Goal: Find specific page/section: Find specific page/section

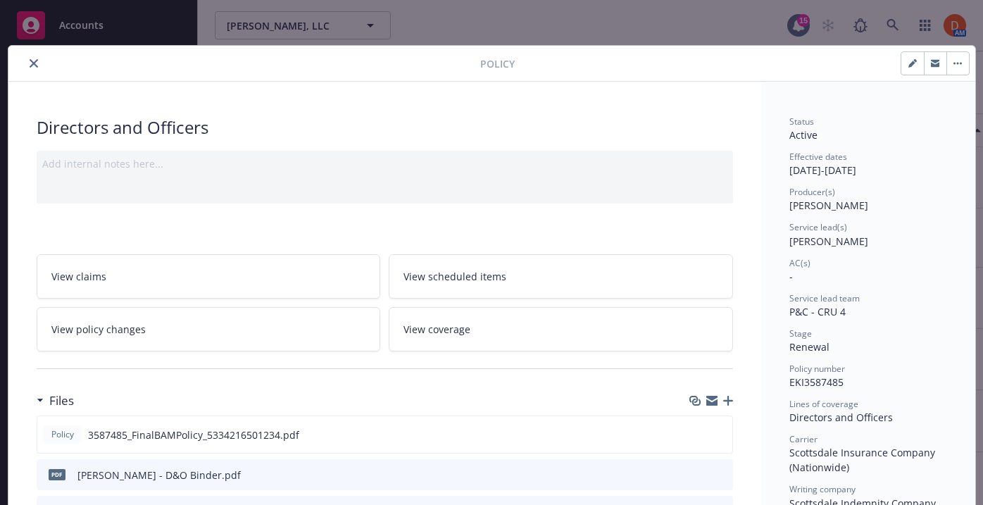
click at [40, 66] on button "close" at bounding box center [33, 63] width 17 height 17
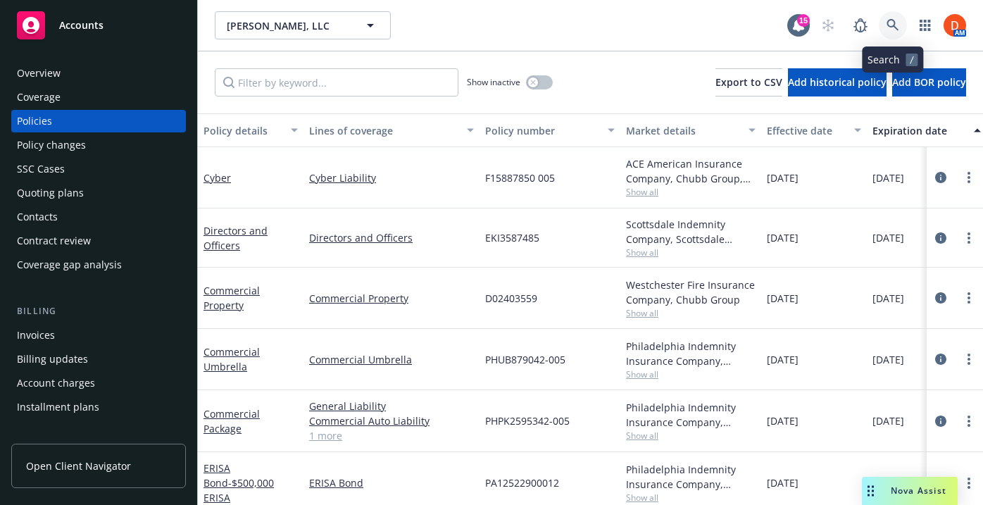
click at [892, 30] on icon at bounding box center [893, 25] width 13 height 13
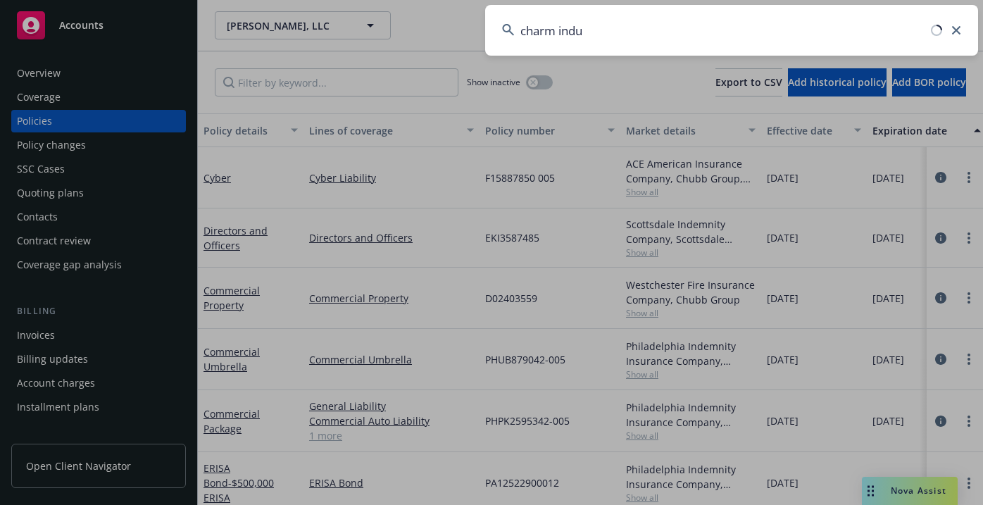
type input "charm indus"
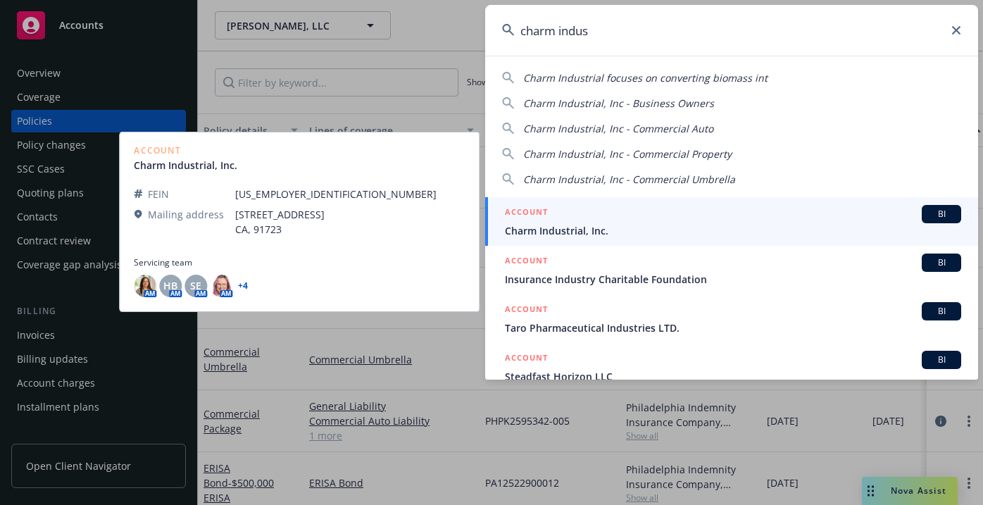
click at [535, 225] on span "Charm Industrial, Inc." at bounding box center [733, 230] width 456 height 15
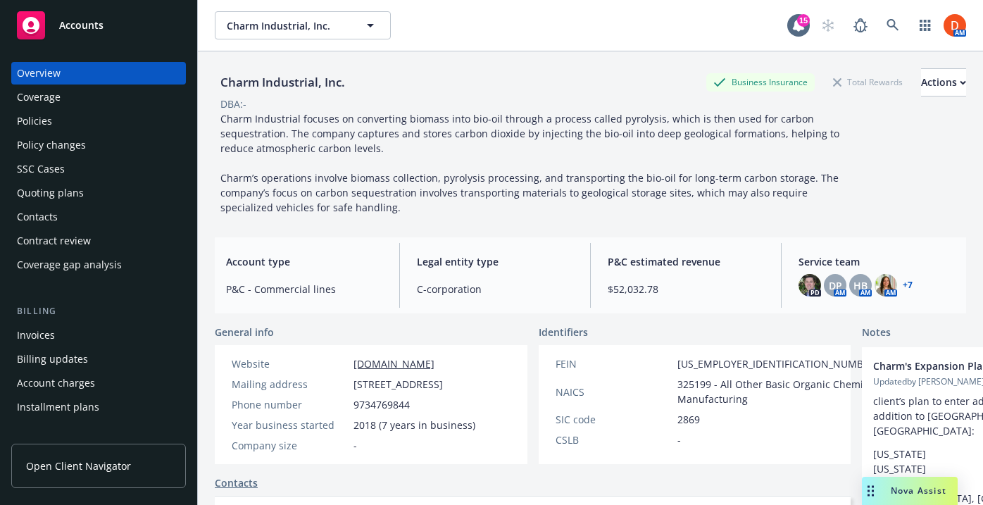
click at [135, 123] on div "Policies" at bounding box center [98, 121] width 163 height 23
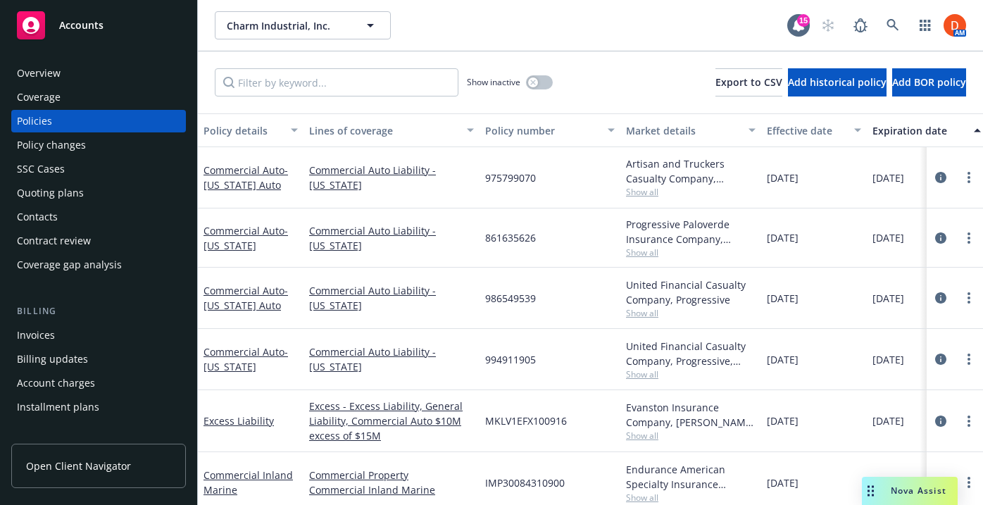
scroll to position [28, 0]
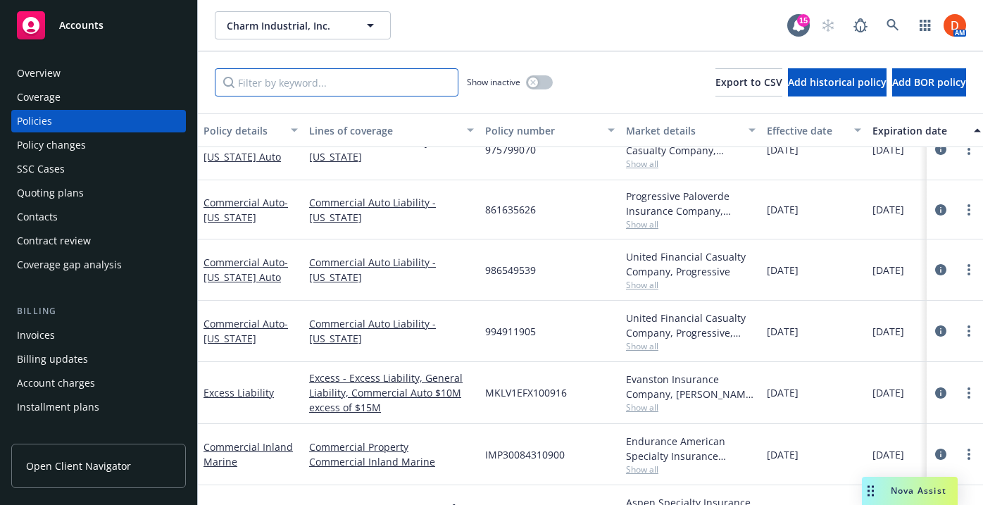
click at [388, 87] on input "Filter by keyword..." at bounding box center [337, 82] width 244 height 28
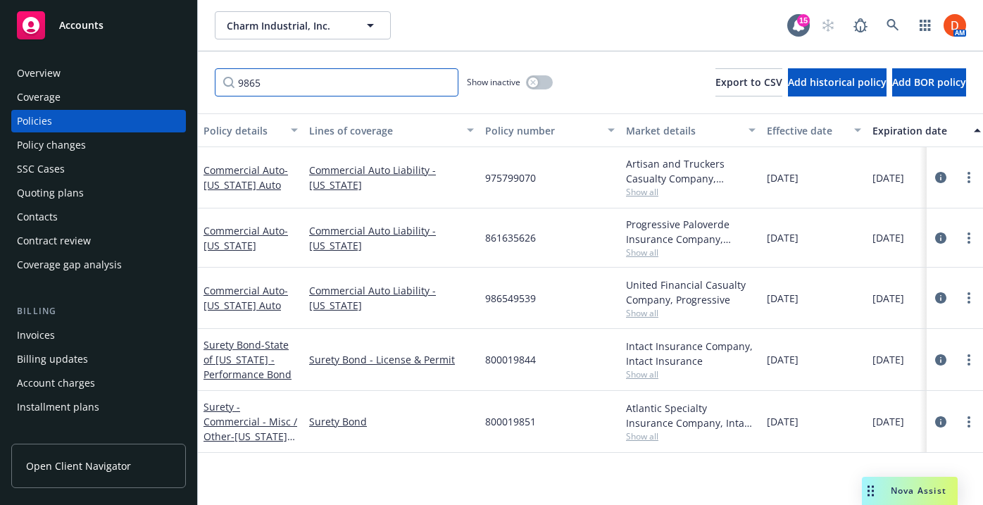
scroll to position [0, 0]
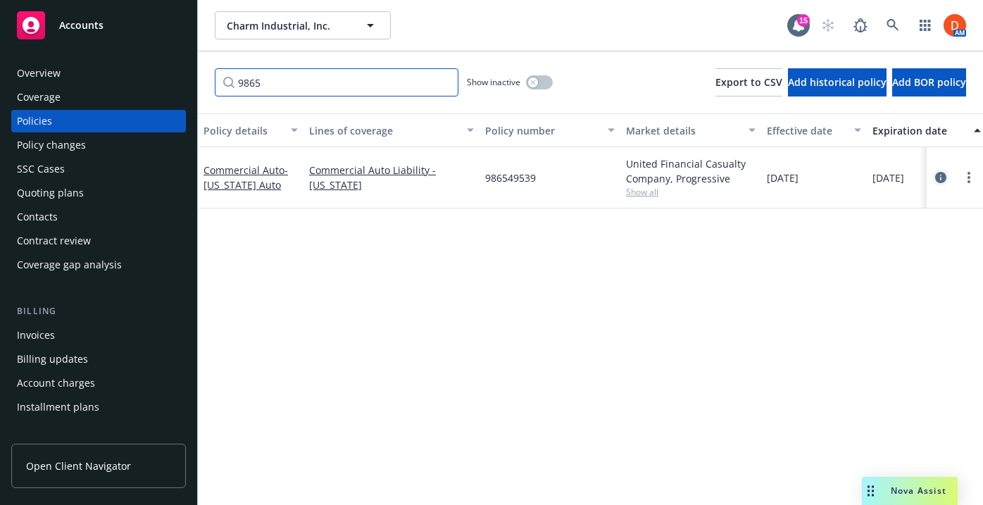
type input "9865"
click at [946, 173] on link "circleInformation" at bounding box center [940, 177] width 17 height 17
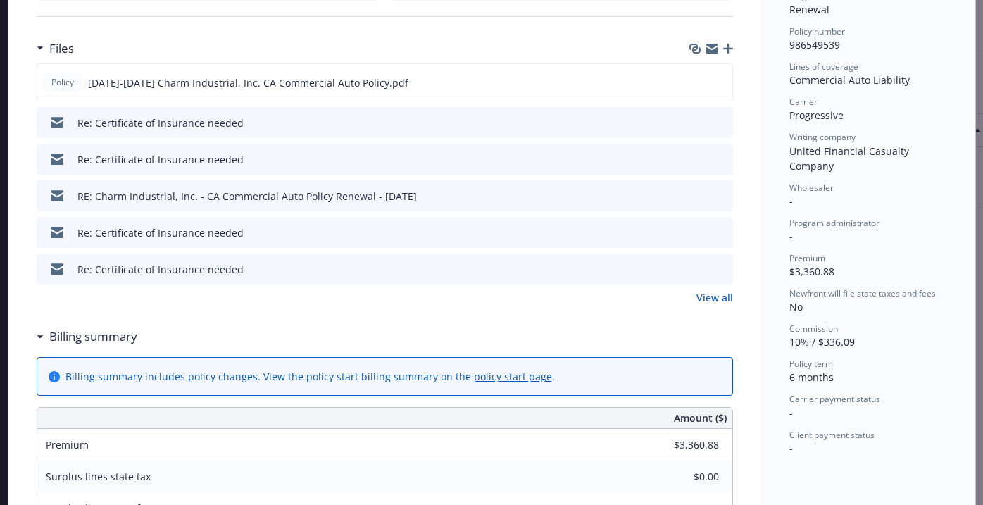
scroll to position [239, 0]
